Goal: Book appointment/travel/reservation

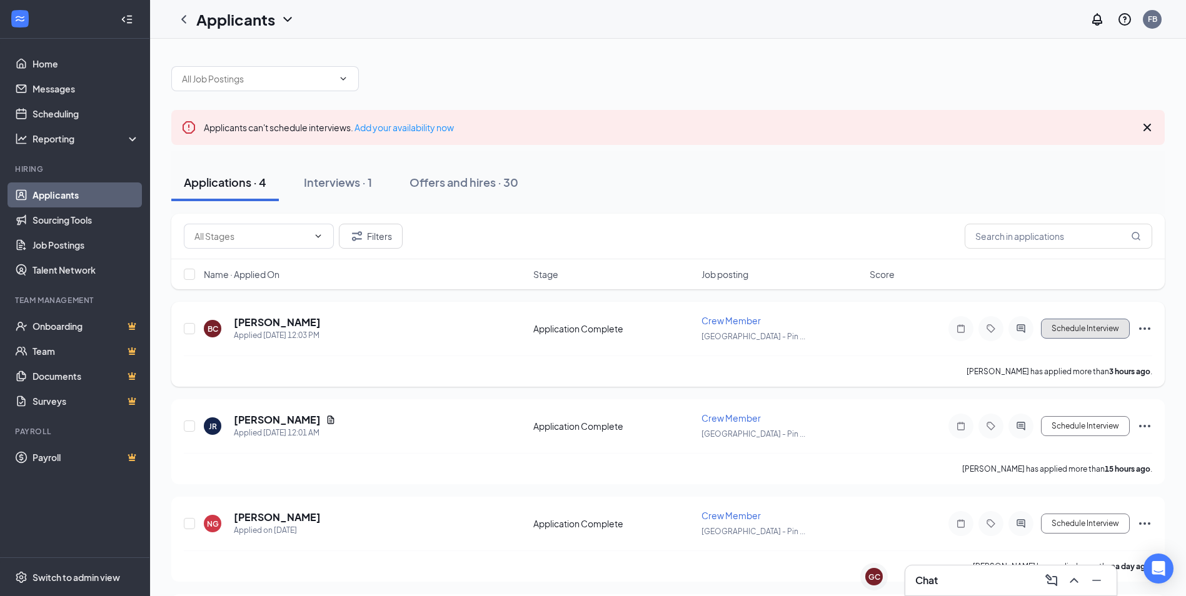
click at [1111, 326] on button "Schedule Interview" at bounding box center [1085, 329] width 89 height 20
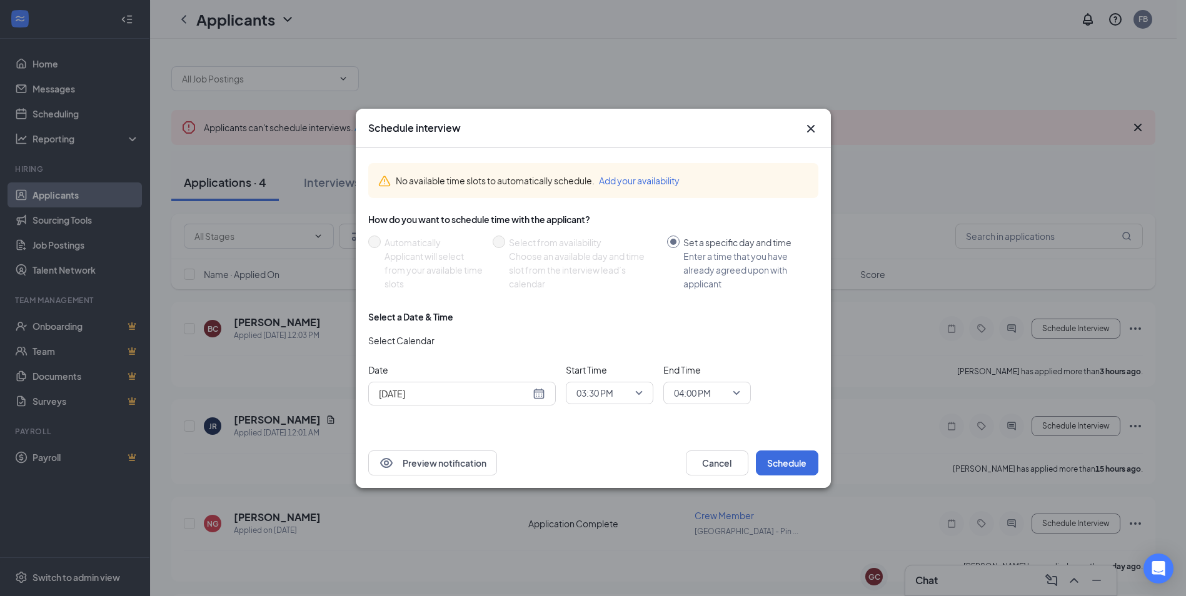
click at [548, 392] on div "[DATE]" at bounding box center [462, 394] width 188 height 24
click at [541, 394] on div "[DATE]" at bounding box center [462, 394] width 166 height 14
type input "[DATE]"
click at [407, 366] on div "1" at bounding box center [409, 364] width 15 height 15
click at [638, 391] on span "03:30 PM" at bounding box center [609, 393] width 66 height 19
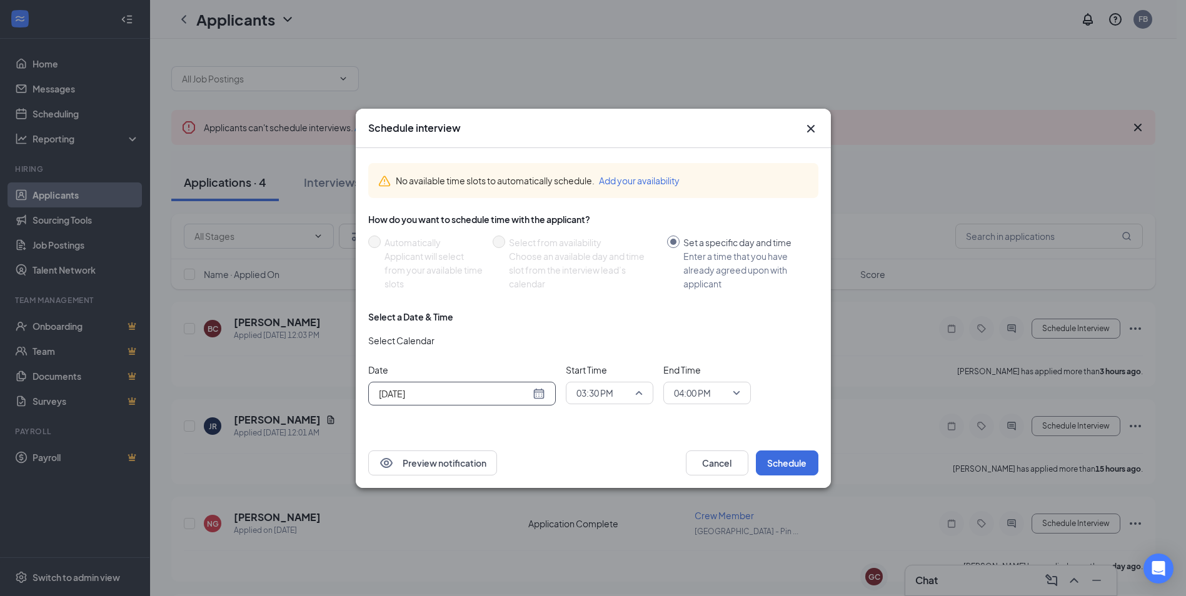
scroll to position [1653, 0]
click at [643, 223] on div "02:15 PM" at bounding box center [610, 215] width 88 height 29
click at [633, 390] on span "02:15 PM" at bounding box center [609, 393] width 66 height 19
click at [605, 338] on span "02:00 PM" at bounding box center [594, 340] width 37 height 14
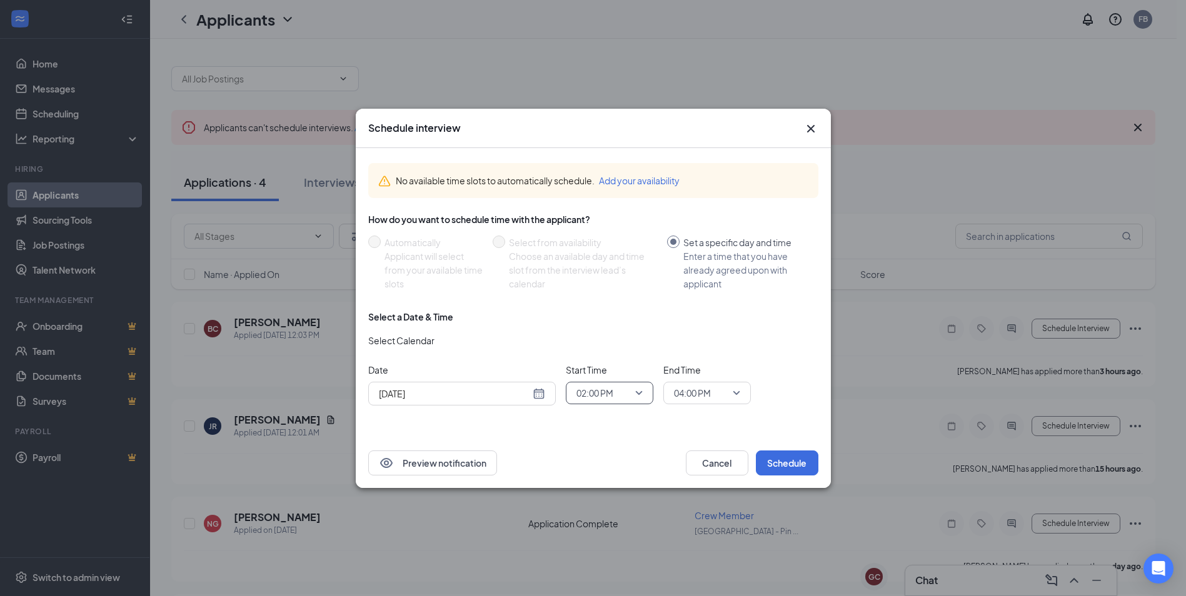
click at [731, 390] on span "04:00 PM" at bounding box center [707, 393] width 66 height 19
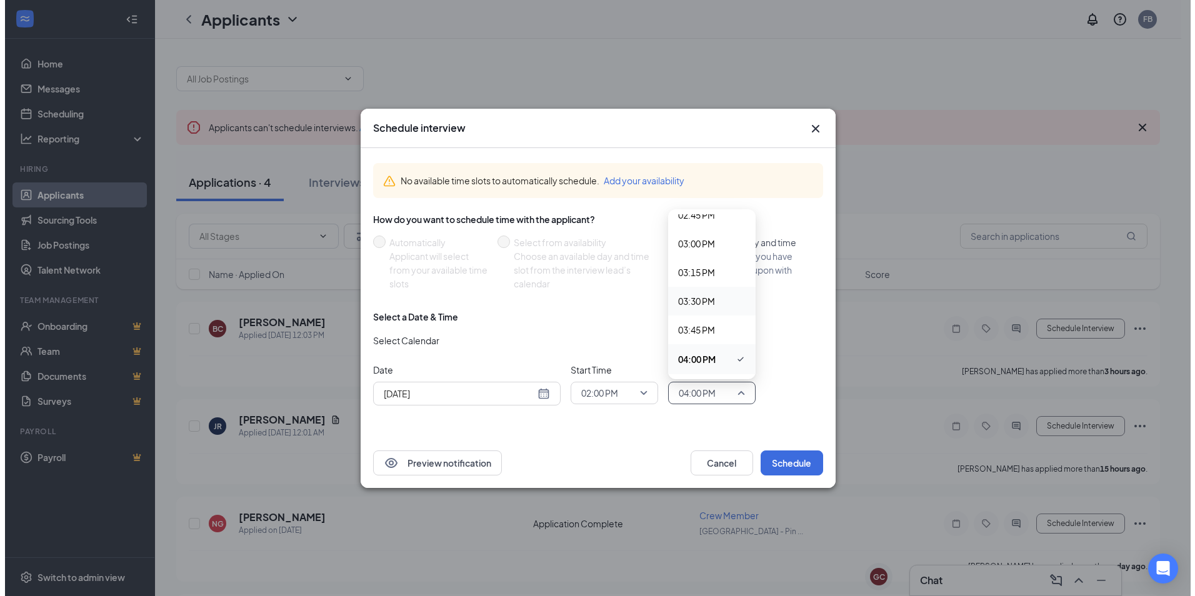
scroll to position [1570, 0]
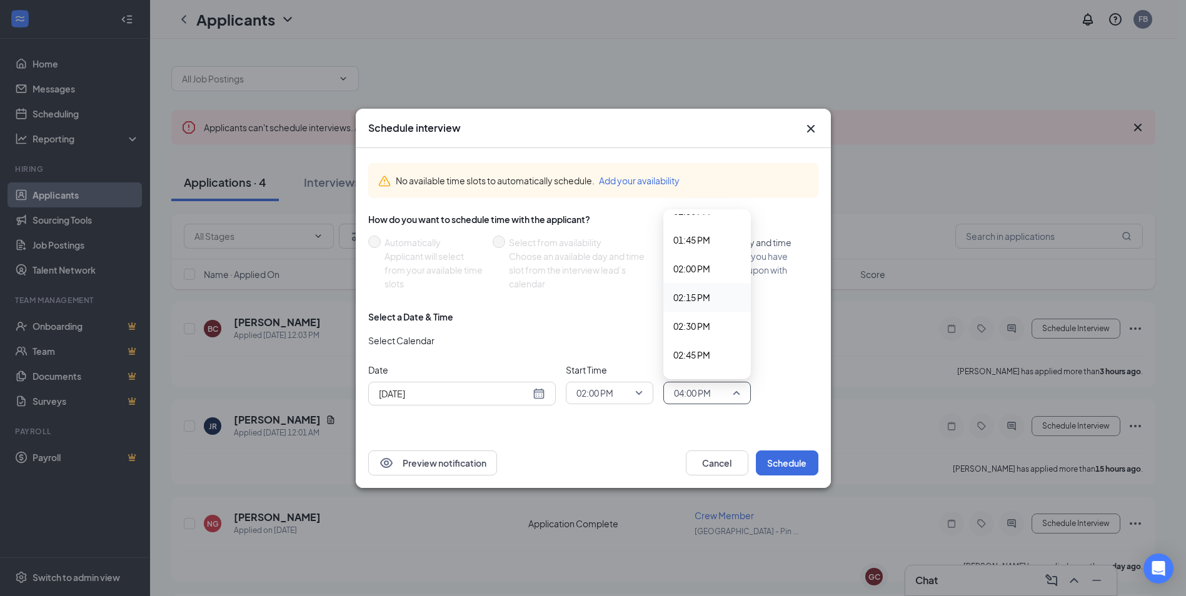
click at [695, 300] on span "02:15 PM" at bounding box center [691, 298] width 37 height 14
click at [793, 461] on button "Schedule" at bounding box center [787, 463] width 63 height 25
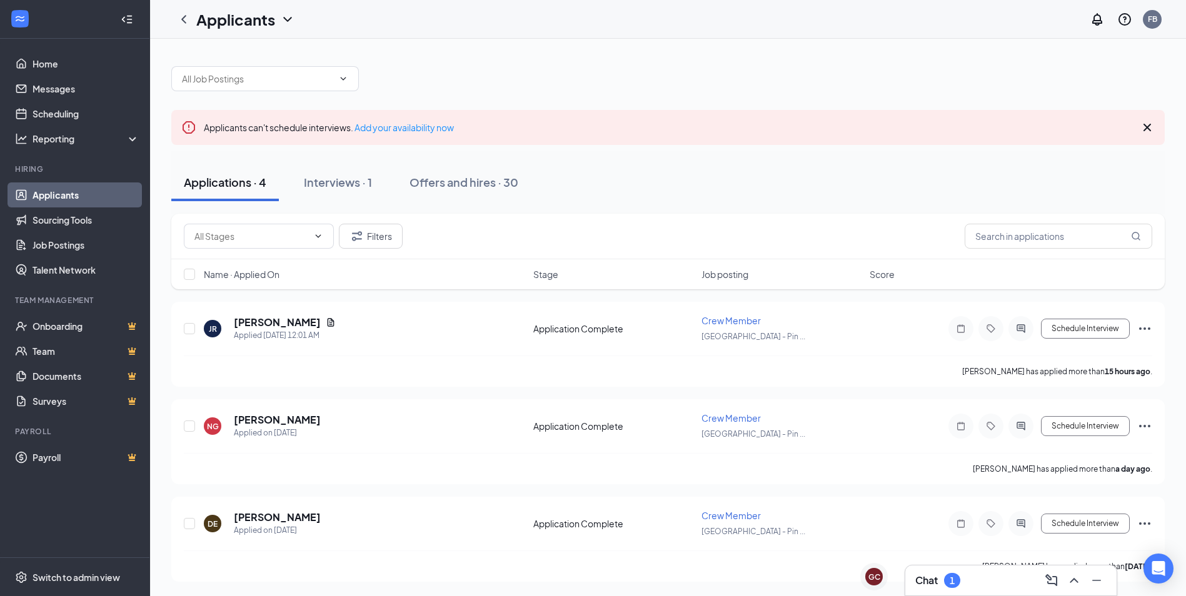
click at [940, 579] on div "Chat 1" at bounding box center [937, 580] width 45 height 15
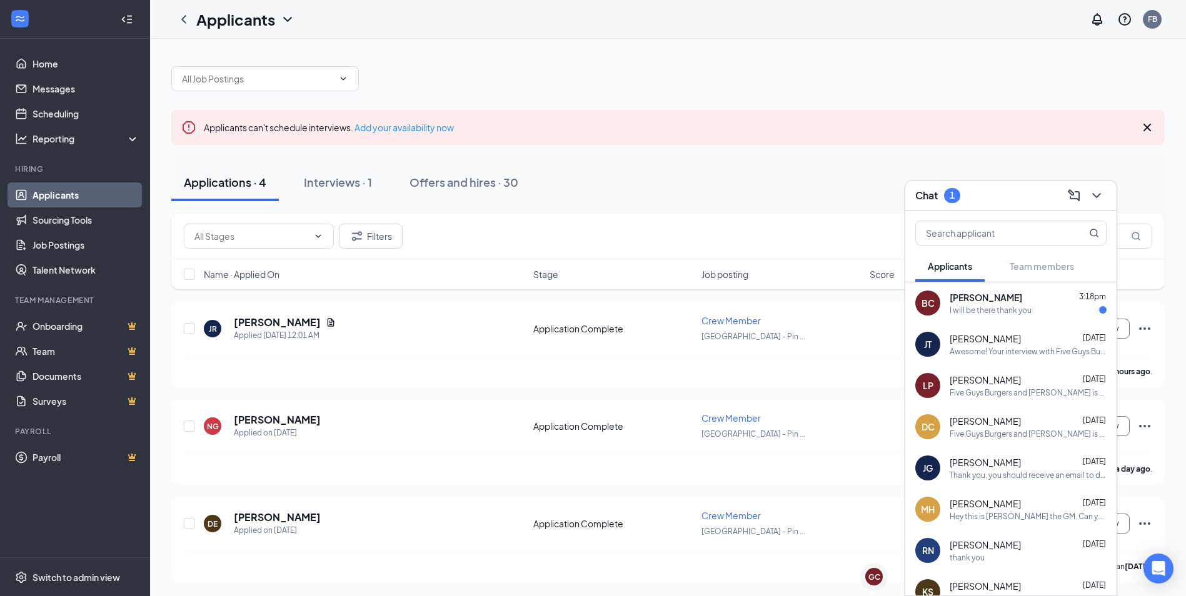
click at [981, 312] on div "I will be there thank you" at bounding box center [991, 310] width 82 height 11
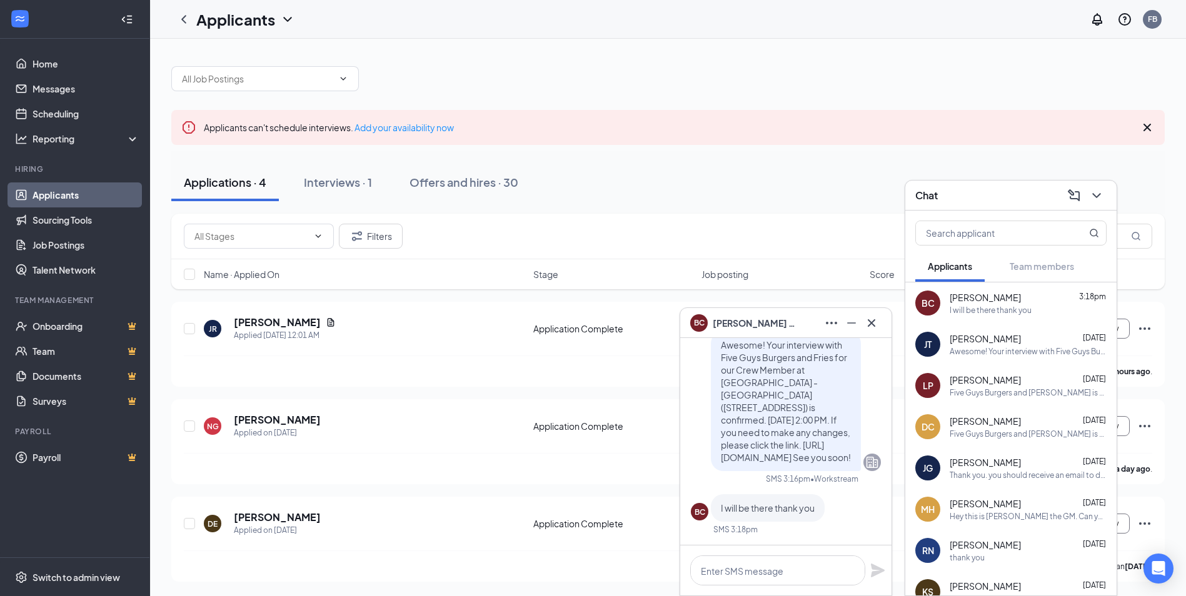
click at [776, 325] on div "BC [PERSON_NAME]" at bounding box center [785, 323] width 191 height 20
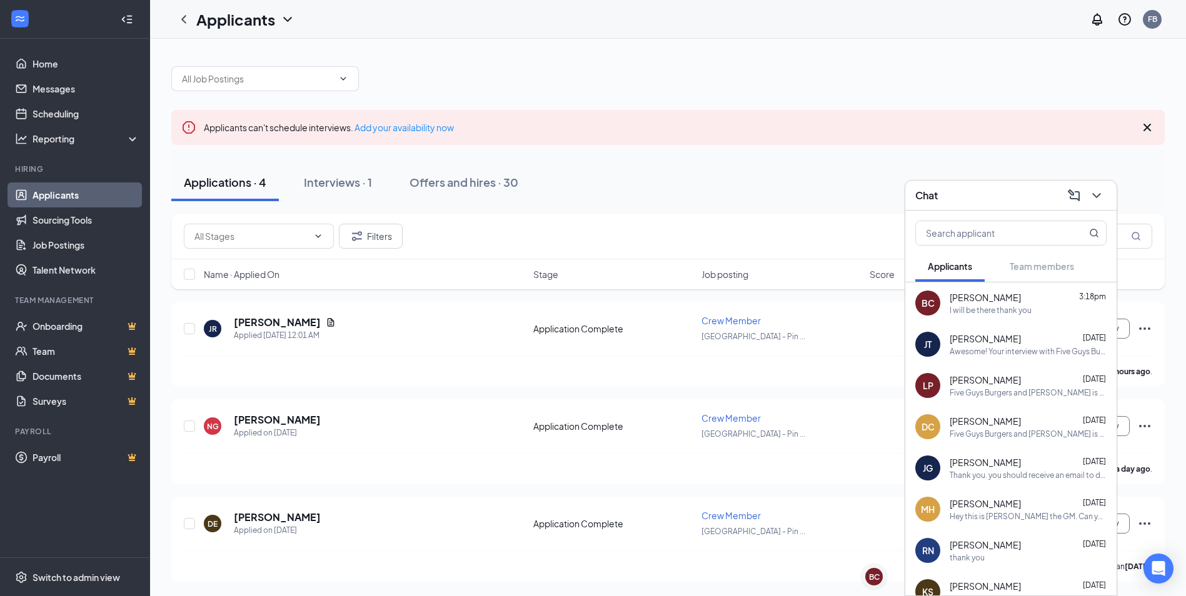
drag, startPoint x: 991, startPoint y: 187, endPoint x: 833, endPoint y: 202, distance: 158.9
click at [990, 187] on div "Chat" at bounding box center [1010, 195] width 191 height 19
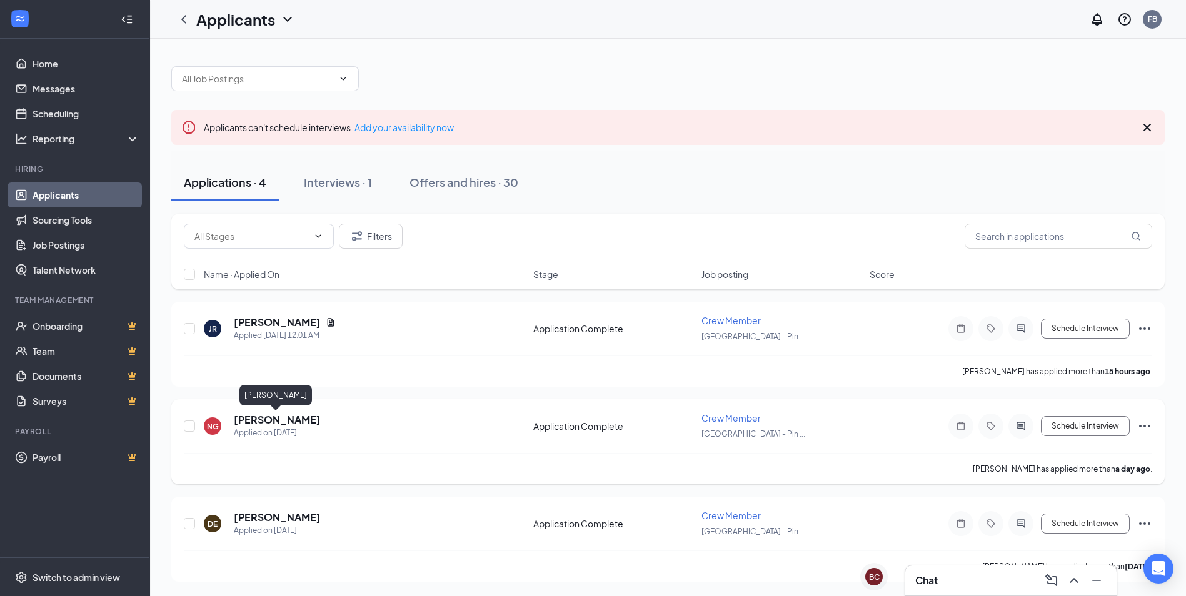
click at [283, 414] on h5 "[PERSON_NAME]" at bounding box center [277, 420] width 87 height 14
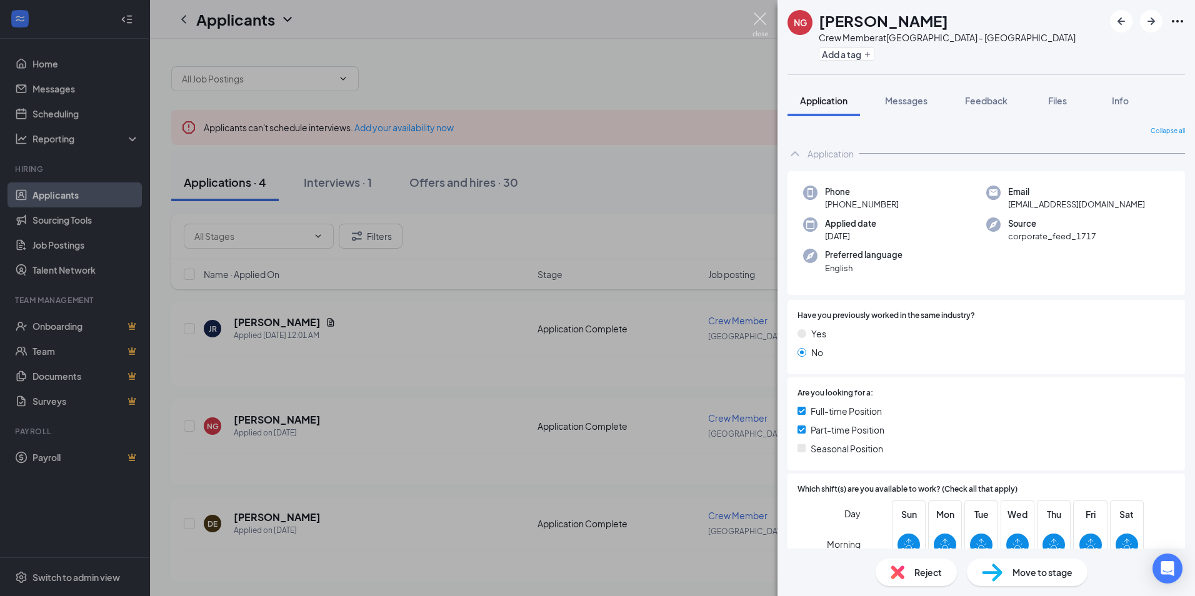
click at [759, 19] on img at bounding box center [761, 25] width 16 height 24
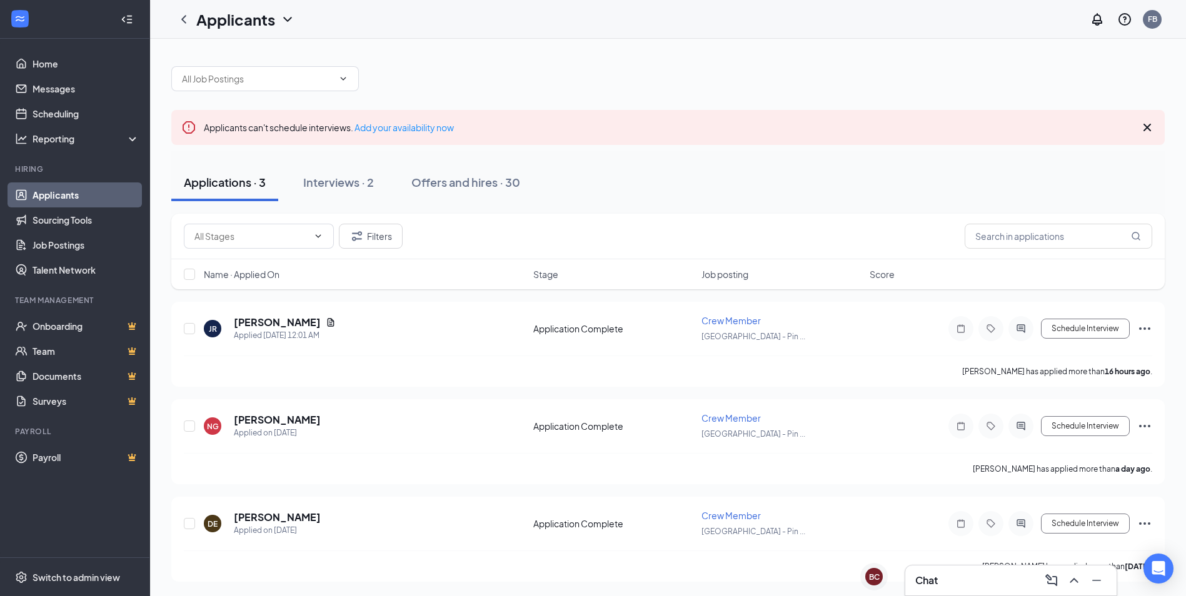
scroll to position [1, 0]
click at [356, 183] on div "Interviews · 2" at bounding box center [338, 182] width 71 height 16
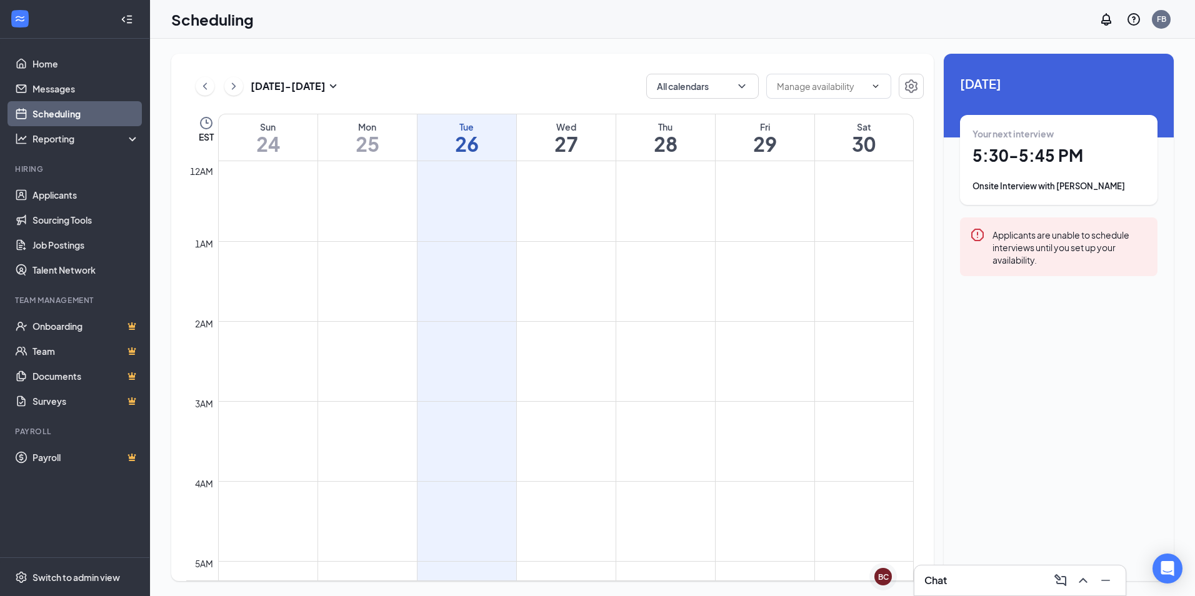
scroll to position [614, 0]
click at [975, 579] on div "Chat" at bounding box center [1020, 581] width 191 height 20
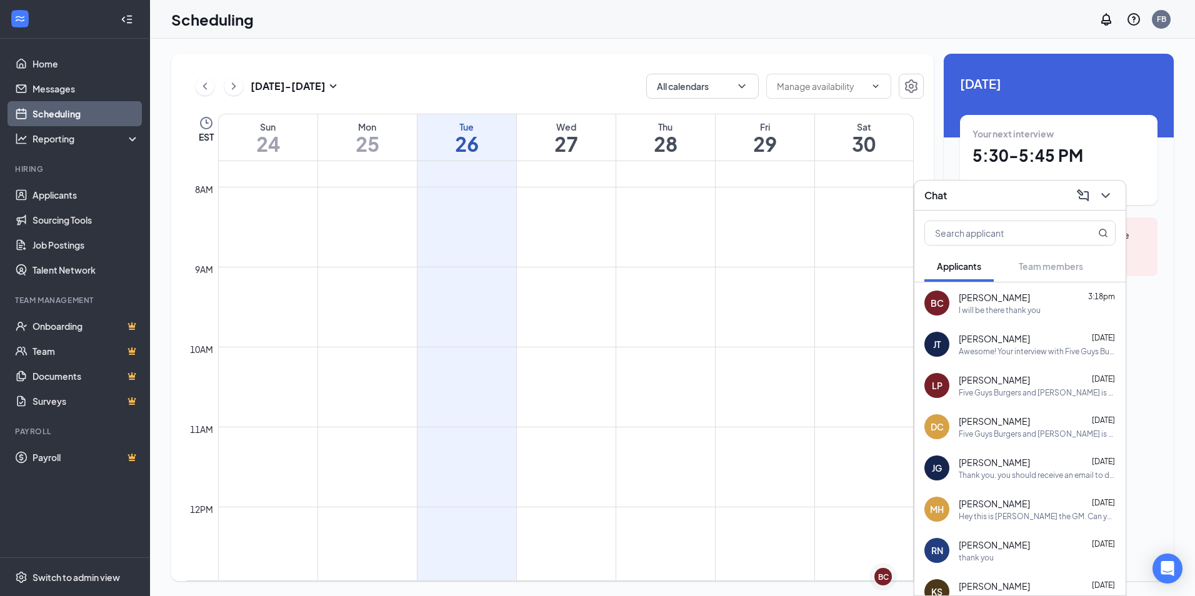
click at [969, 194] on div "Chat" at bounding box center [1020, 195] width 191 height 19
